Goal: Information Seeking & Learning: Learn about a topic

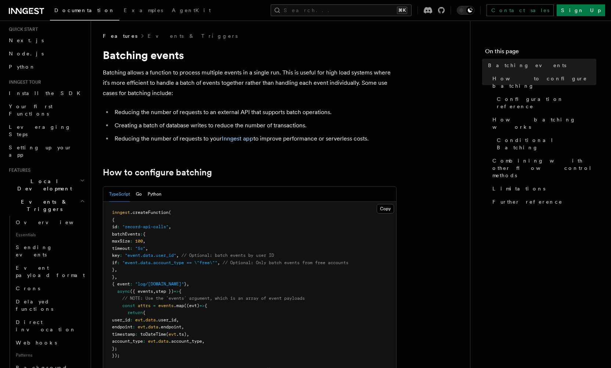
scroll to position [34, 0]
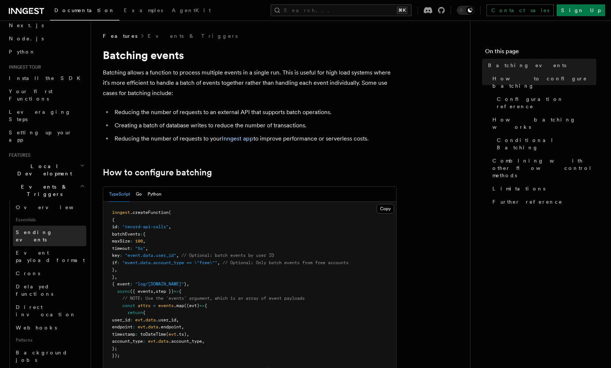
click at [46, 229] on span "Sending events" at bounding box center [34, 235] width 37 height 13
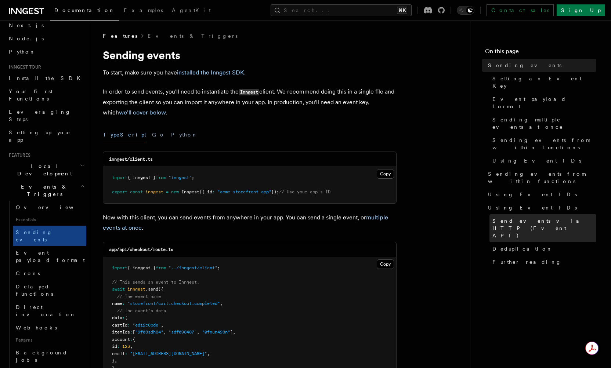
click at [522, 217] on span "Send events via HTTP (Event API)" at bounding box center [544, 228] width 104 height 22
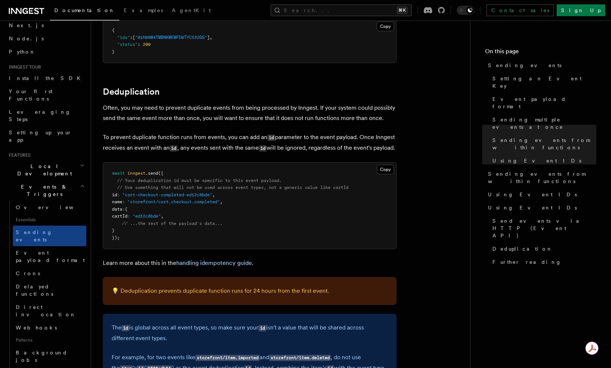
scroll to position [1867, 0]
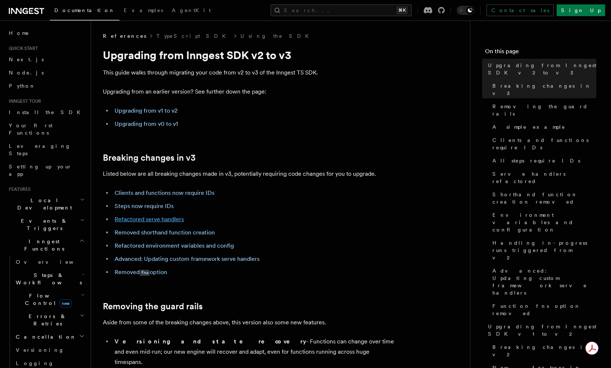
click at [147, 218] on link "Refactored serve handlers" at bounding box center [148, 219] width 69 height 7
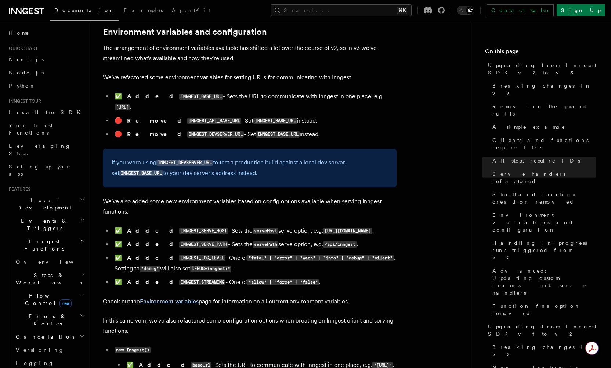
scroll to position [2452, 0]
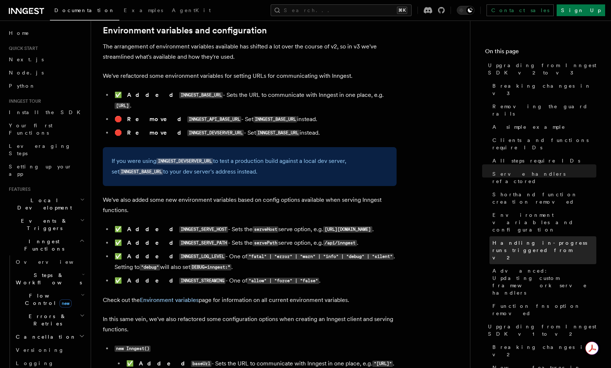
click at [533, 239] on span "Handling in-progress runs triggered from v2" at bounding box center [544, 250] width 104 height 22
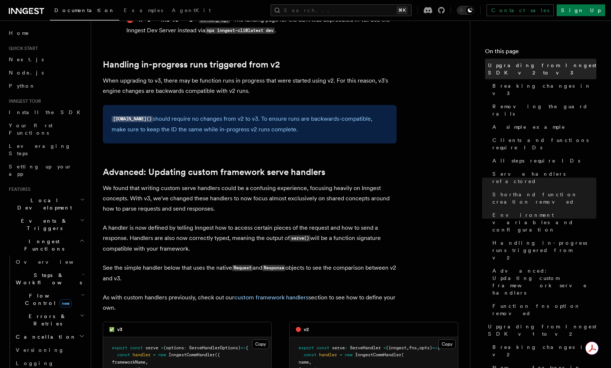
click at [529, 63] on span "Upgrading from Inngest SDK v2 to v3" at bounding box center [542, 69] width 108 height 15
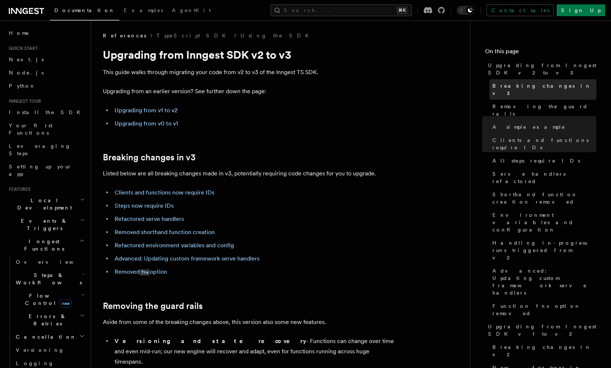
click at [525, 82] on span "Breaking changes in v3" at bounding box center [544, 89] width 104 height 15
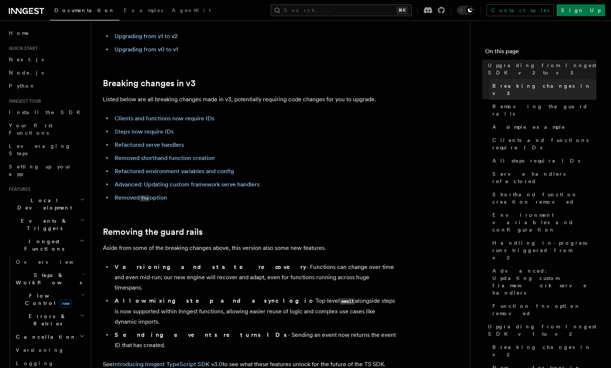
scroll to position [117, 0]
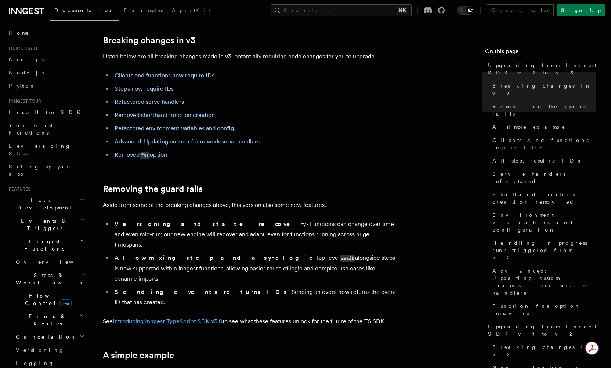
click at [214, 318] on link "Introducing Inngest TypeScript SDK v3.0" at bounding box center [168, 321] width 110 height 7
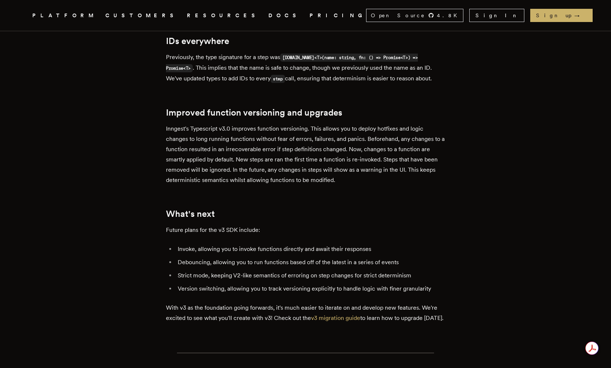
scroll to position [602, 0]
